Goal: Communication & Community: Answer question/provide support

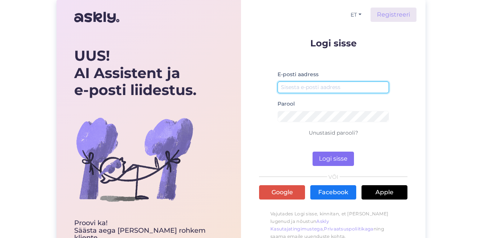
type input "[EMAIL_ADDRESS][DOMAIN_NAME]"
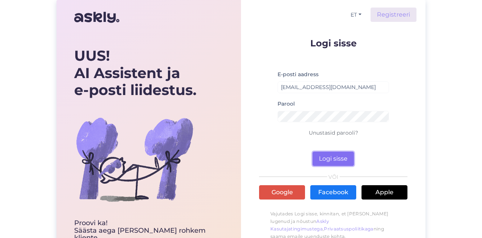
click at [337, 161] on button "Logi sisse" at bounding box center [333, 158] width 41 height 14
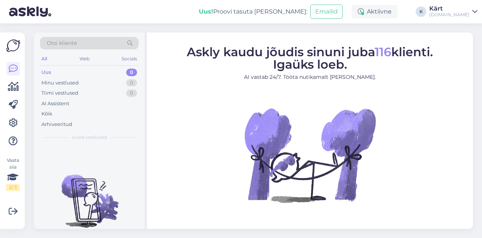
click at [461, 6] on div "Kärt" at bounding box center [449, 9] width 40 height 6
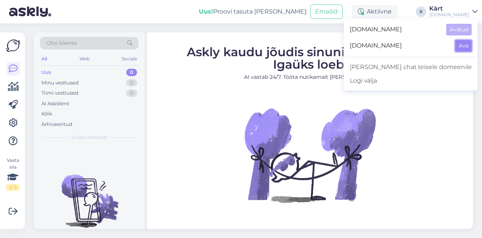
click at [462, 45] on button "Ava" at bounding box center [463, 46] width 17 height 12
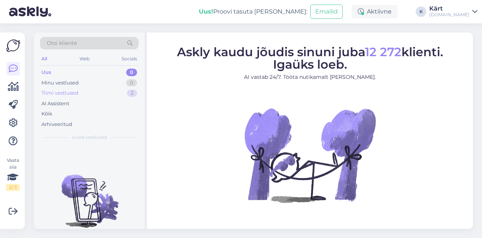
click at [86, 89] on div "Tiimi vestlused 2" at bounding box center [89, 93] width 99 height 11
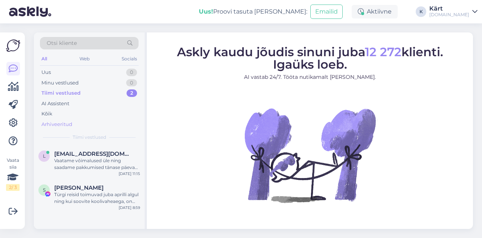
click at [67, 122] on div "Arhiveeritud" at bounding box center [56, 125] width 31 height 8
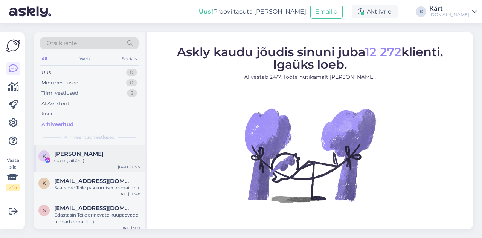
click at [93, 158] on div "super, aitäh :)" at bounding box center [97, 160] width 86 height 7
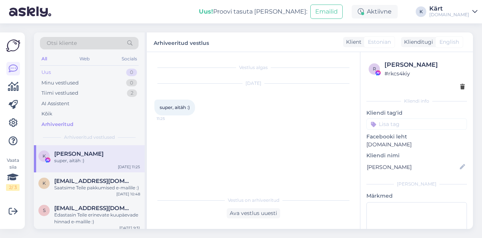
click at [55, 72] on div "Uus 0" at bounding box center [89, 72] width 99 height 11
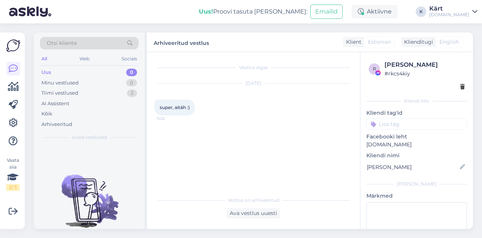
click at [467, 11] on div "Kärt" at bounding box center [449, 9] width 40 height 6
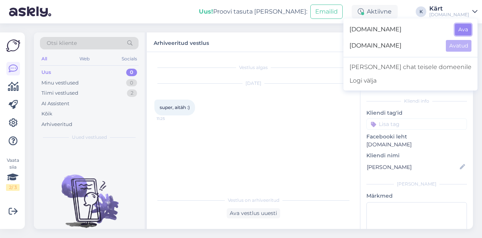
click at [460, 29] on button "Ava" at bounding box center [463, 30] width 17 height 12
